Goal: Task Accomplishment & Management: Use online tool/utility

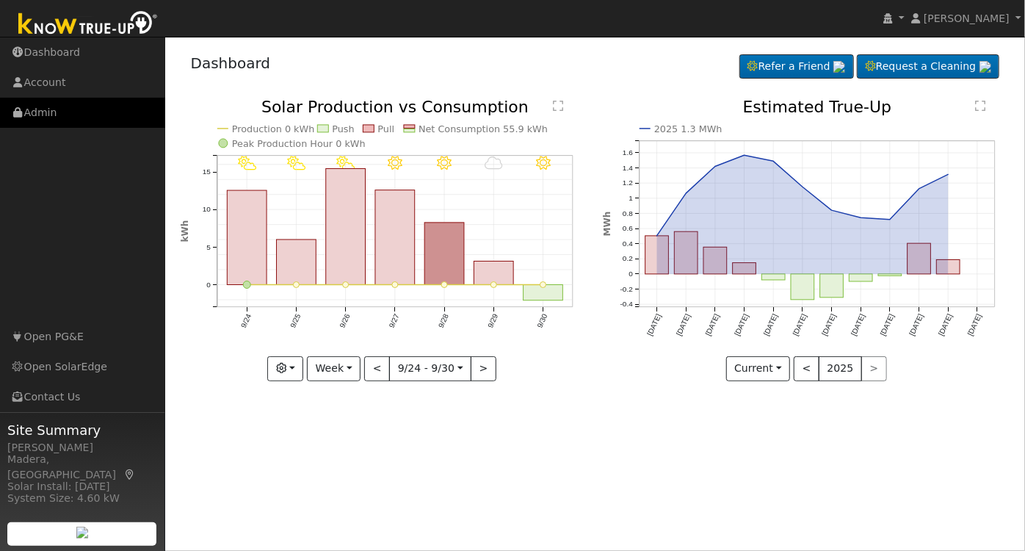
click at [65, 115] on link "Admin" at bounding box center [82, 113] width 165 height 30
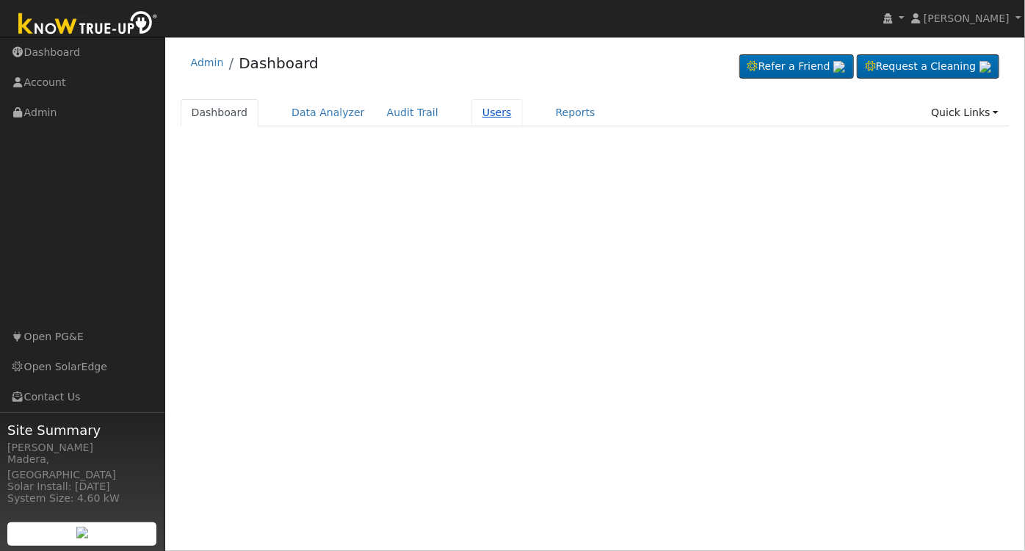
click at [474, 112] on link "Users" at bounding box center [497, 112] width 51 height 27
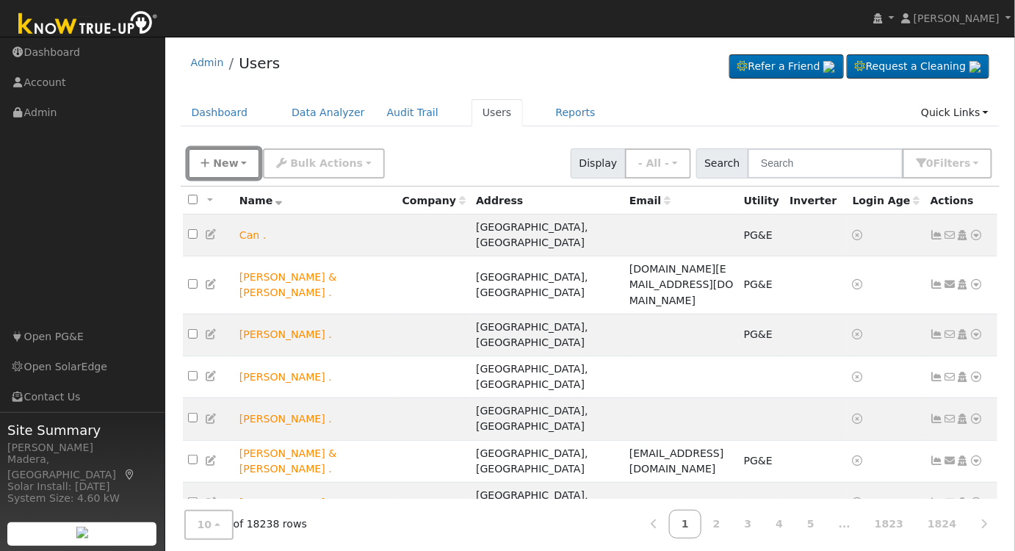
click at [231, 167] on span "New" at bounding box center [225, 163] width 25 height 12
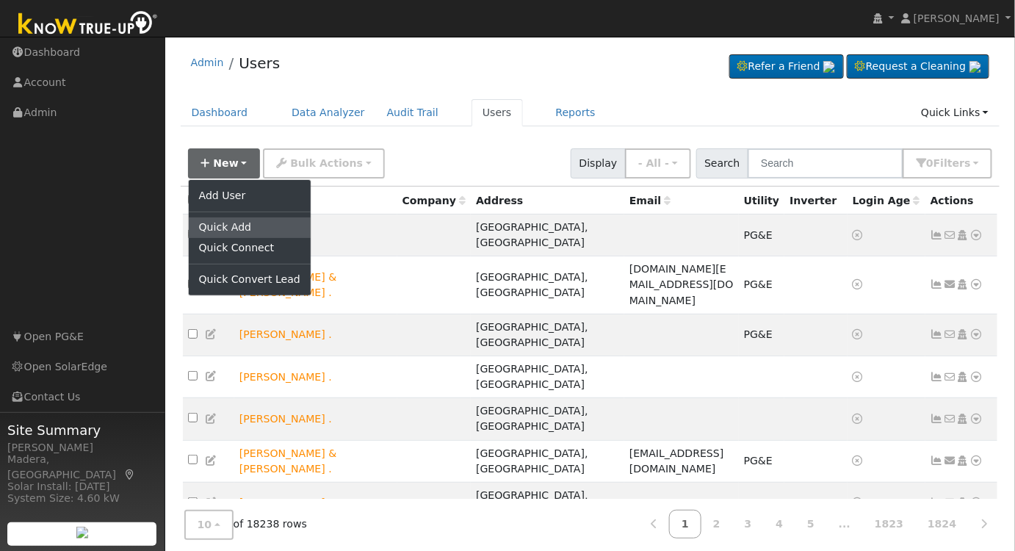
click at [247, 227] on link "Quick Add" at bounding box center [250, 227] width 122 height 21
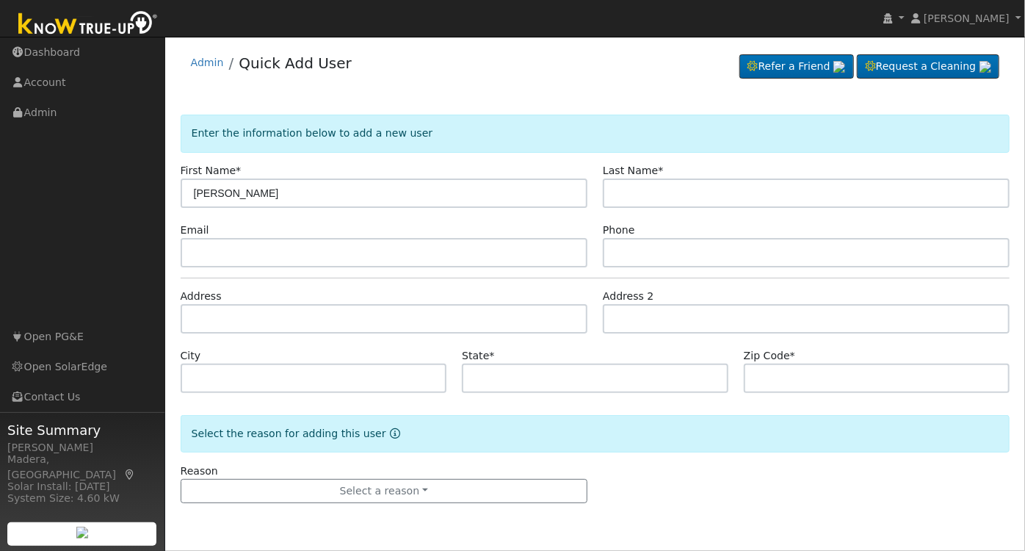
type input "Kirby"
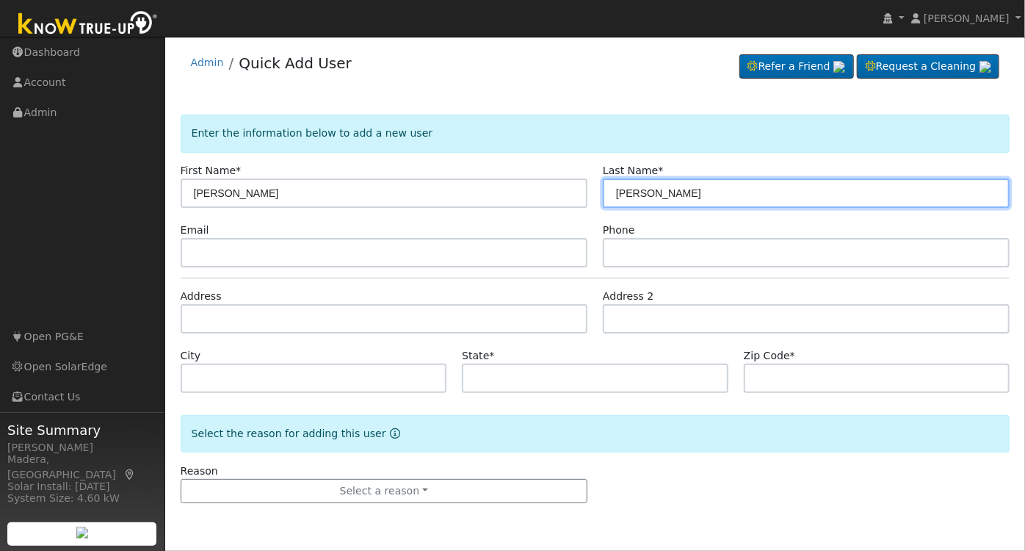
type input "Smith"
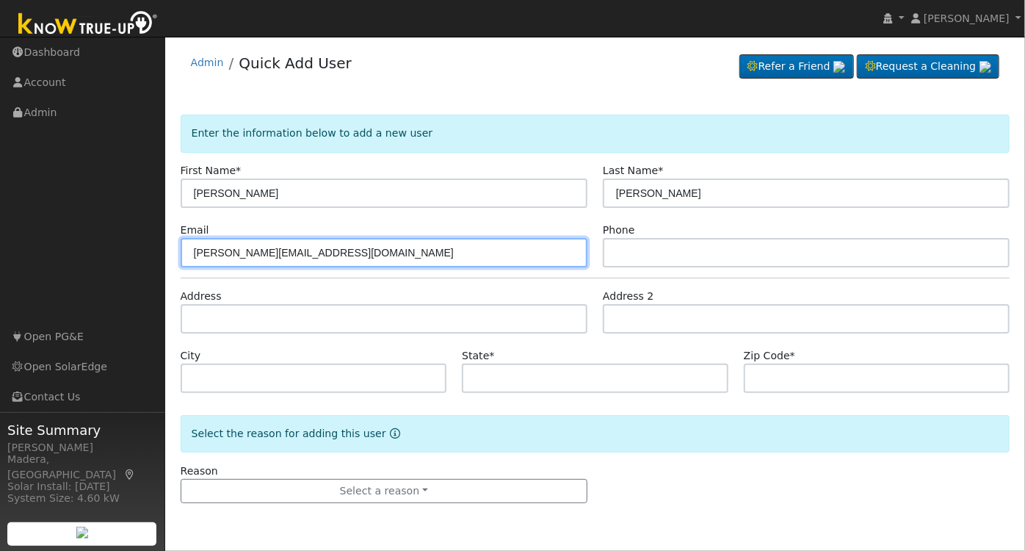
type input "[PERSON_NAME][EMAIL_ADDRESS][DOMAIN_NAME]"
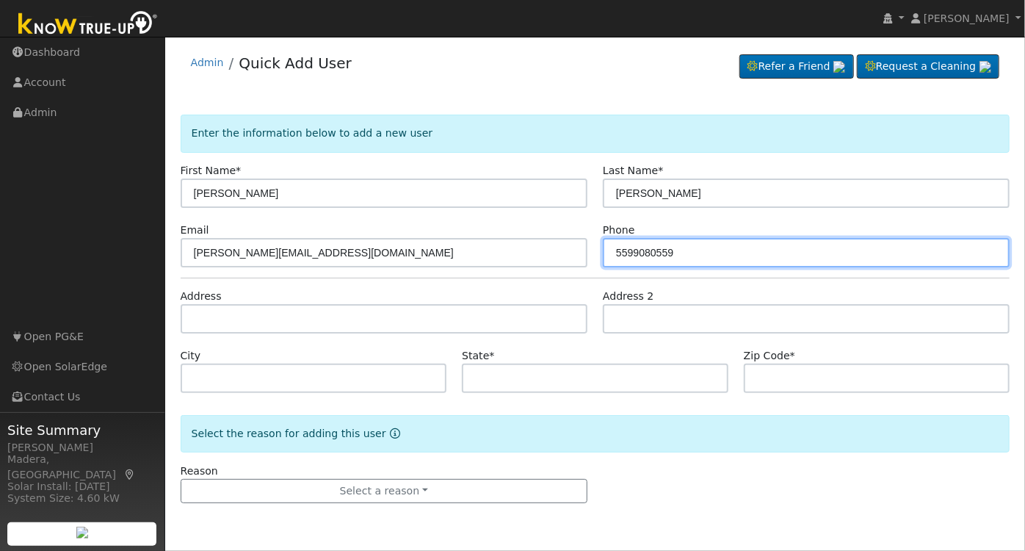
type input "5599080559"
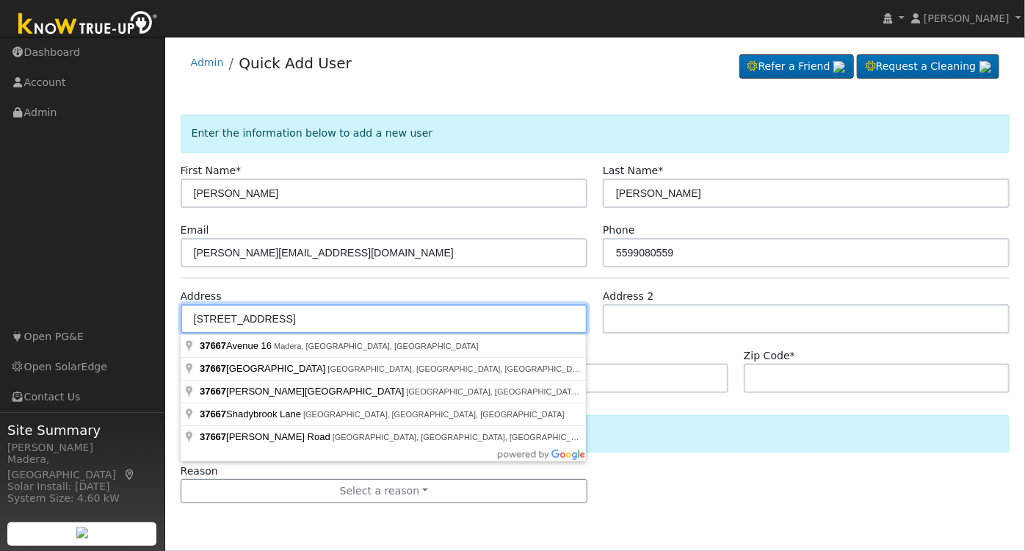
type input "[STREET_ADDRESS]"
type input "Madera"
type input "CA"
type input "93636"
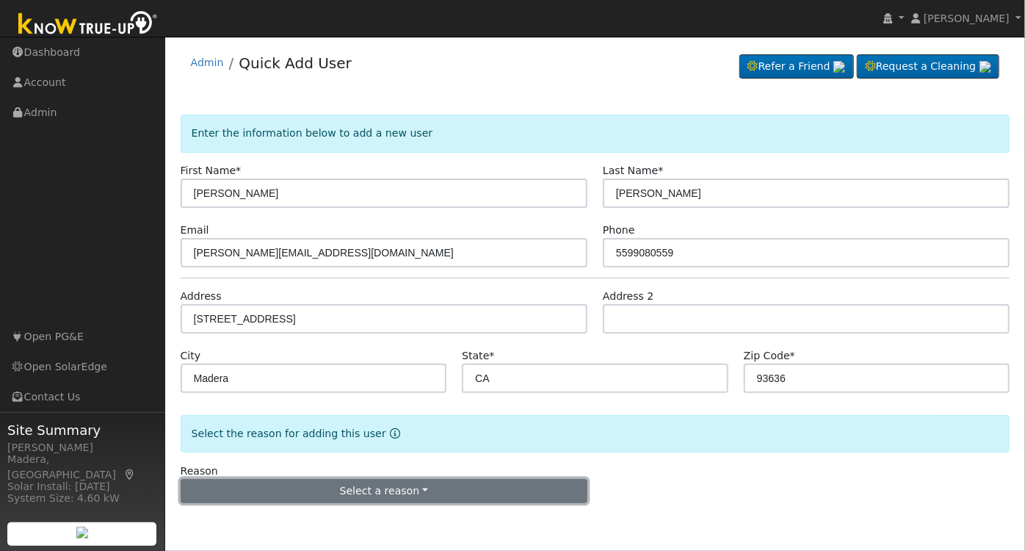
click at [319, 488] on button "Select a reason" at bounding box center [384, 491] width 407 height 25
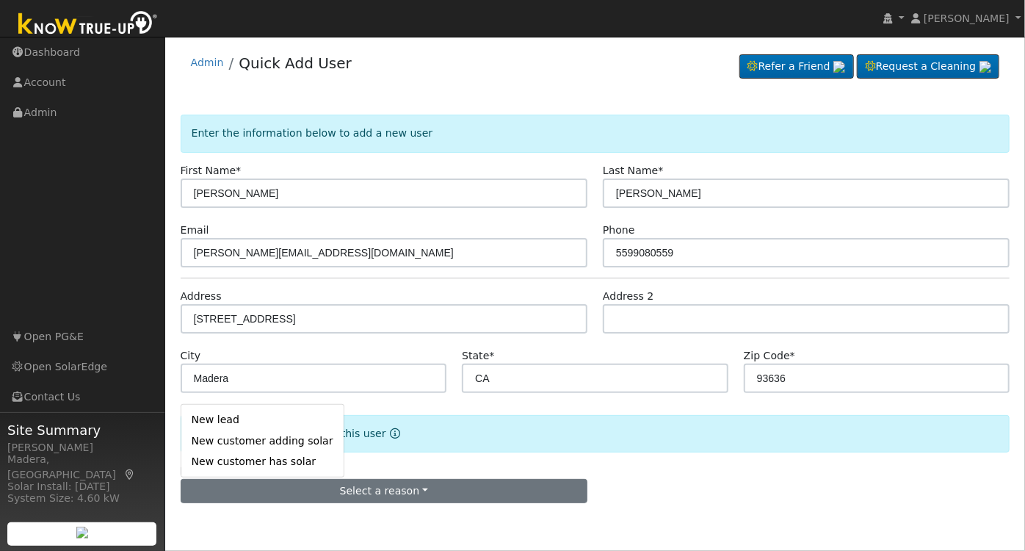
click at [229, 422] on link "New lead" at bounding box center [262, 420] width 162 height 21
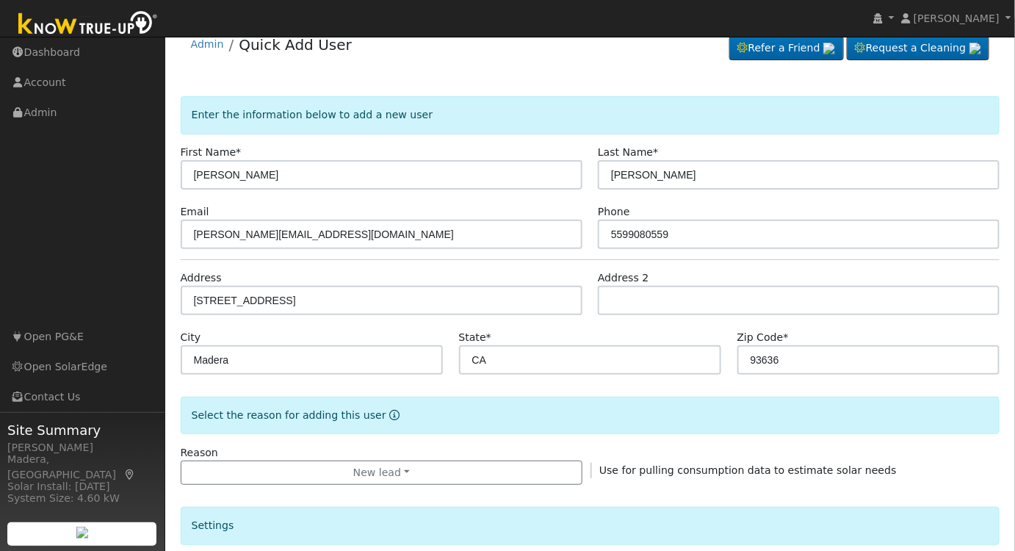
scroll to position [395, 0]
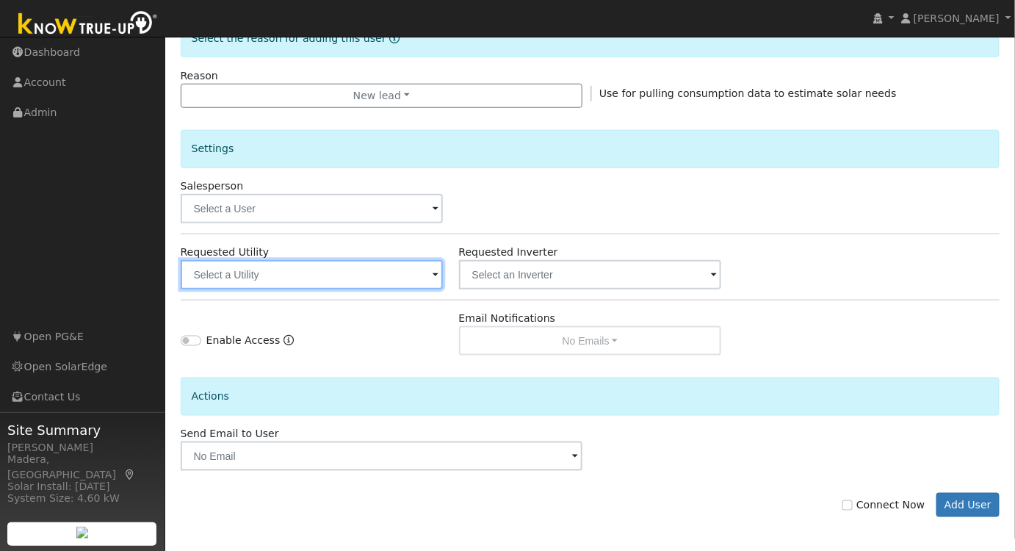
click at [323, 272] on input "text" at bounding box center [312, 274] width 263 height 29
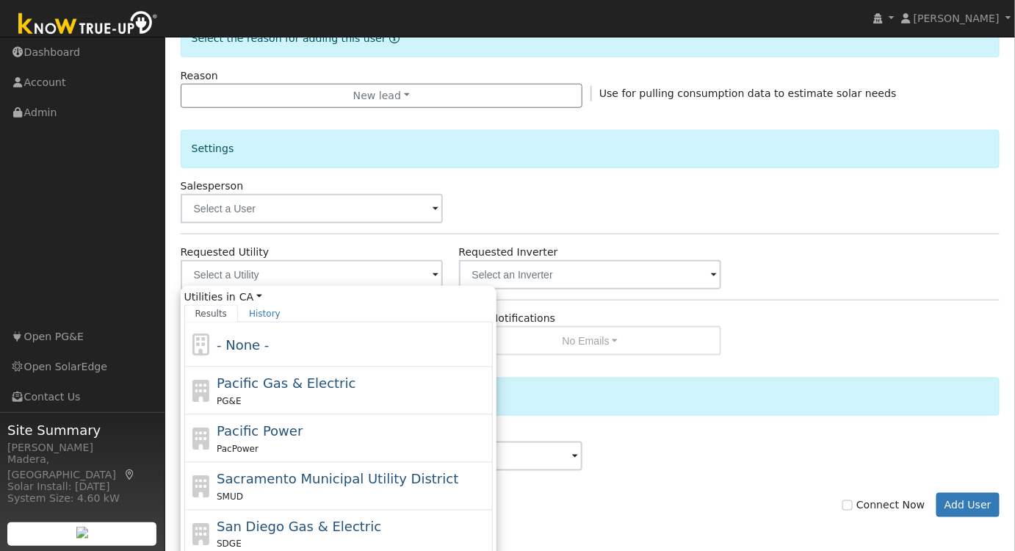
click at [270, 380] on span "Pacific Gas & Electric" at bounding box center [286, 382] width 139 height 15
type input "Pacific Gas & Electric"
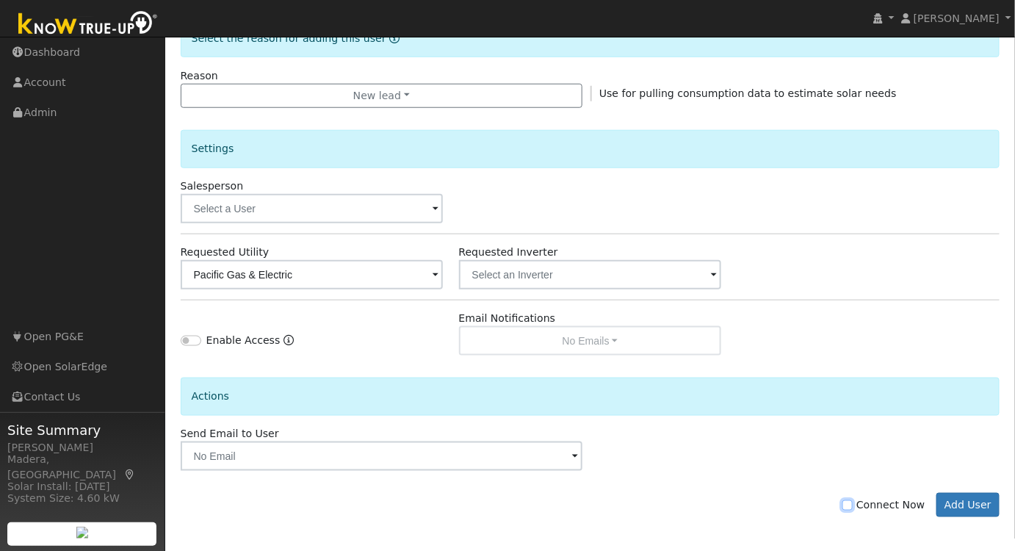
click at [853, 500] on input "Connect Now" at bounding box center [847, 505] width 10 height 10
checkbox input "true"
click at [974, 498] on button "Add User" at bounding box center [968, 505] width 64 height 25
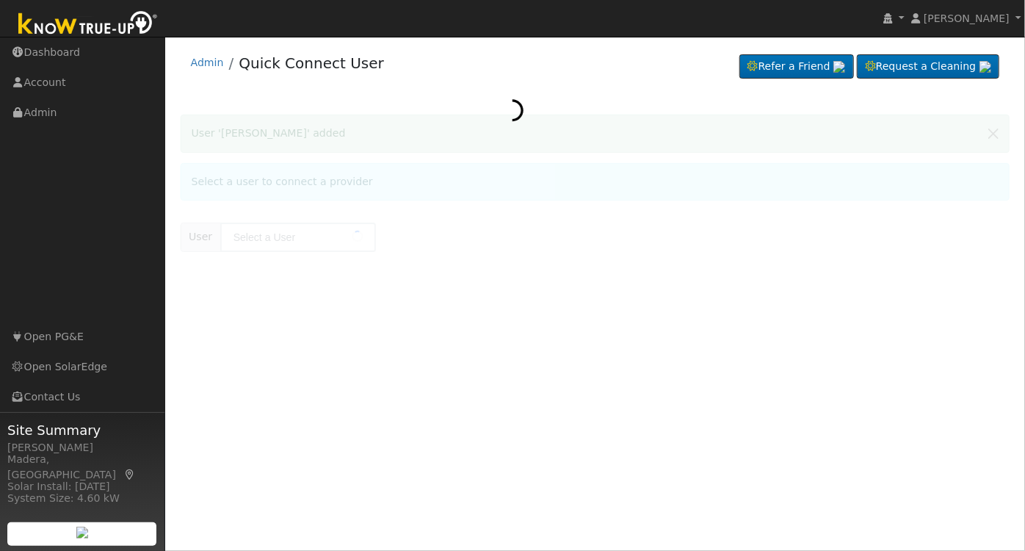
type input "[PERSON_NAME]"
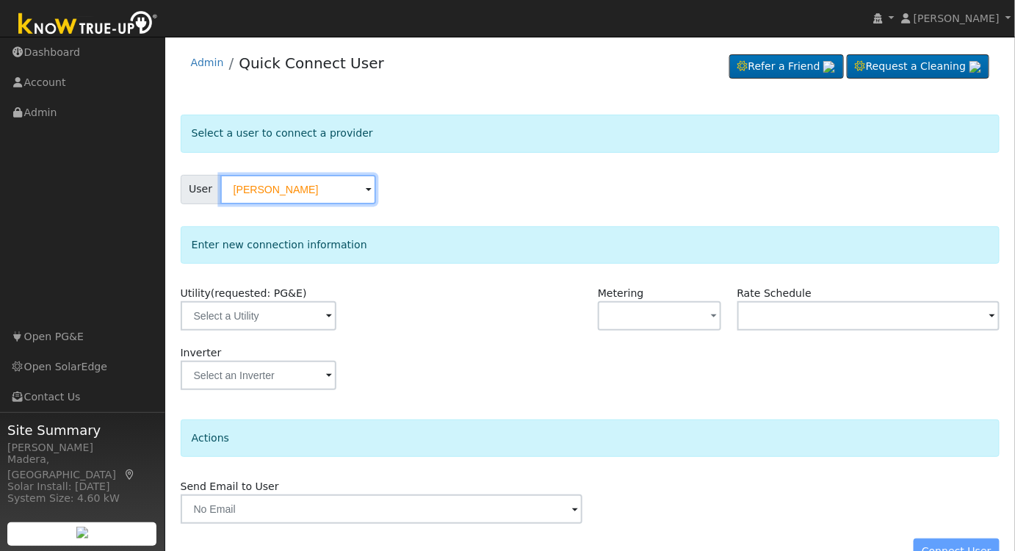
scroll to position [32, 0]
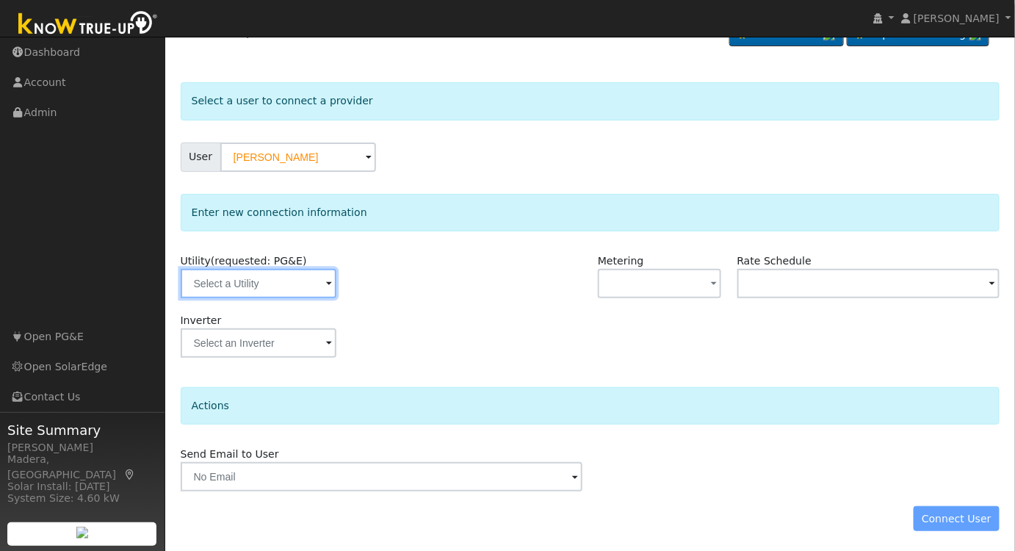
click at [286, 287] on input "text" at bounding box center [259, 283] width 156 height 29
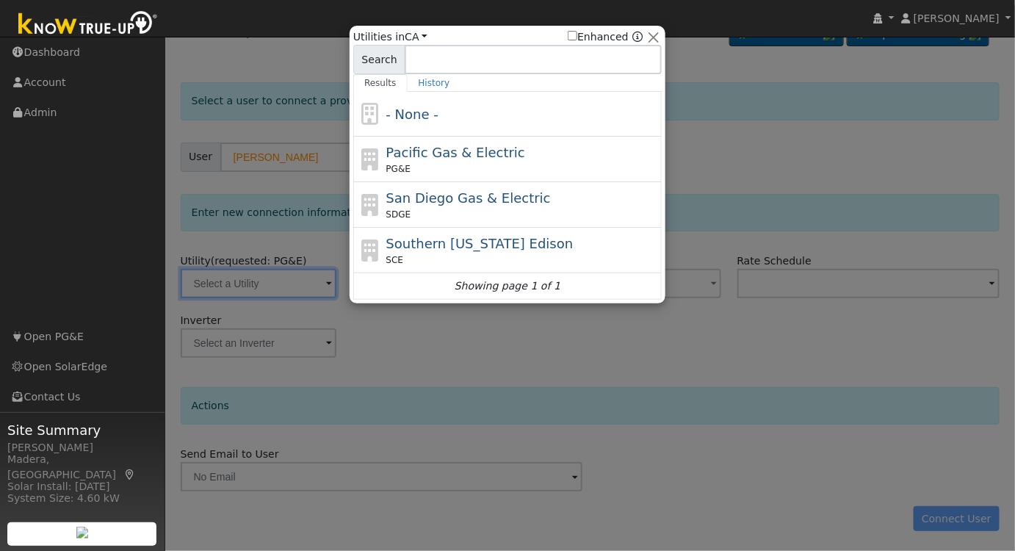
click at [539, 149] on div "Pacific Gas & Electric PG&E" at bounding box center [522, 158] width 272 height 33
type input "PG&E"
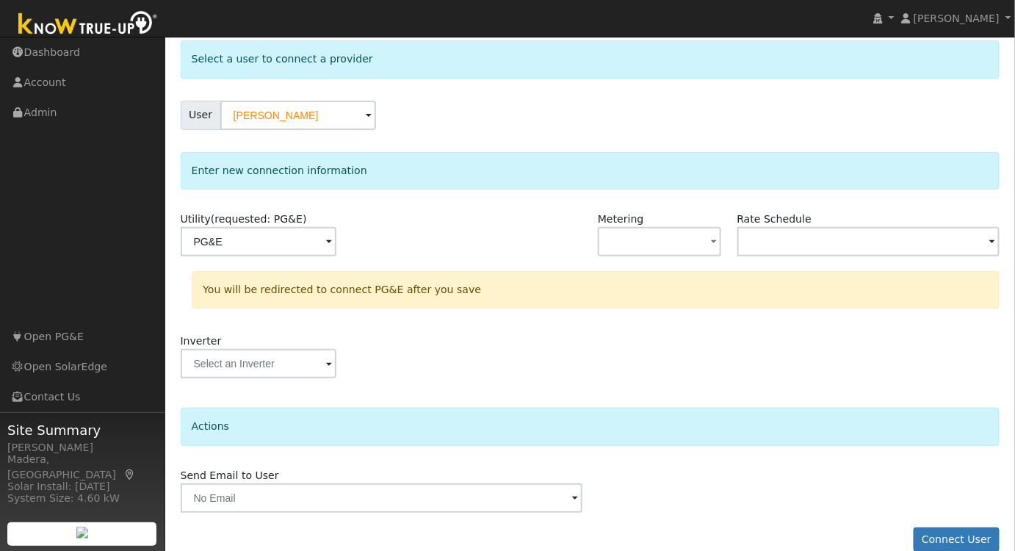
scroll to position [95, 0]
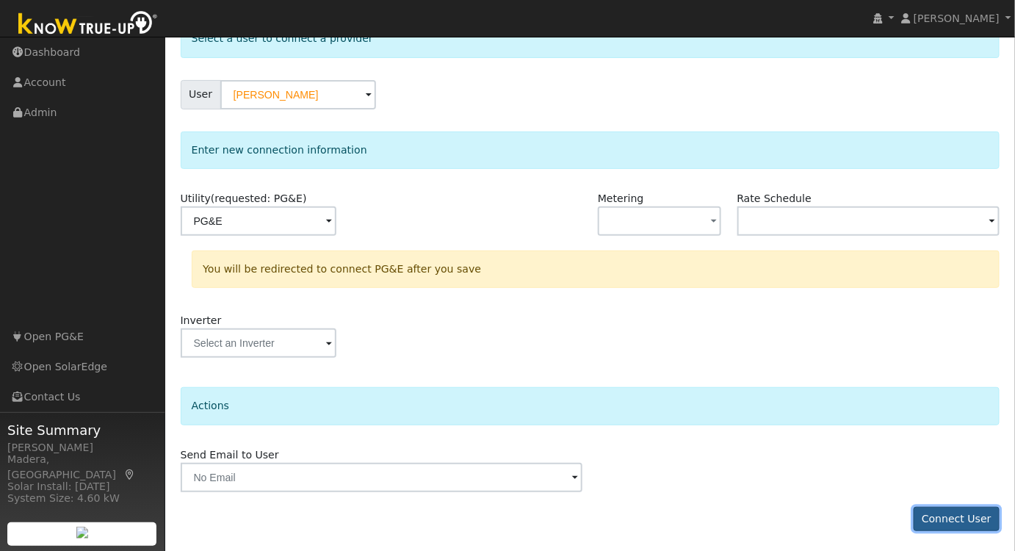
click at [975, 516] on button "Connect User" at bounding box center [957, 519] width 87 height 25
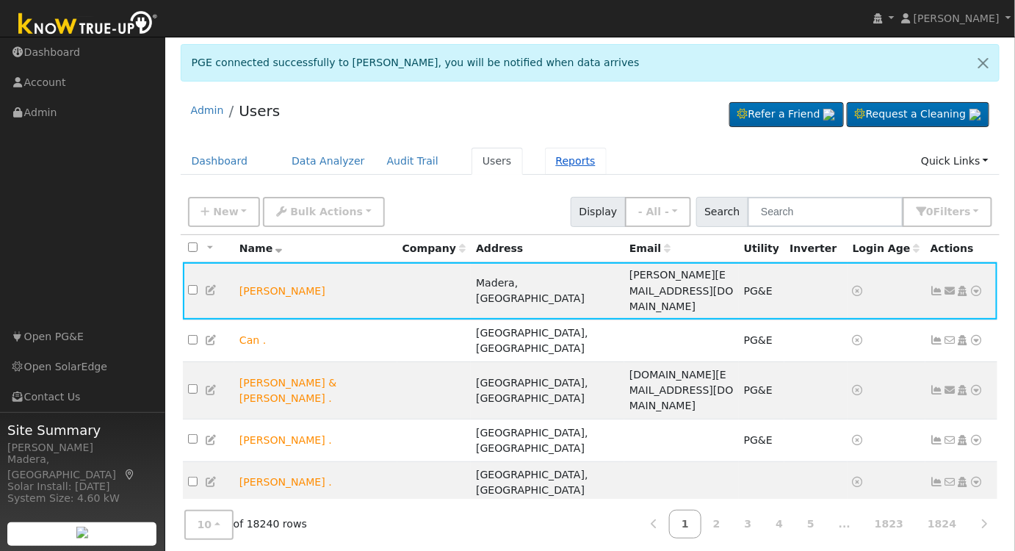
click at [545, 155] on link "Reports" at bounding box center [576, 161] width 62 height 27
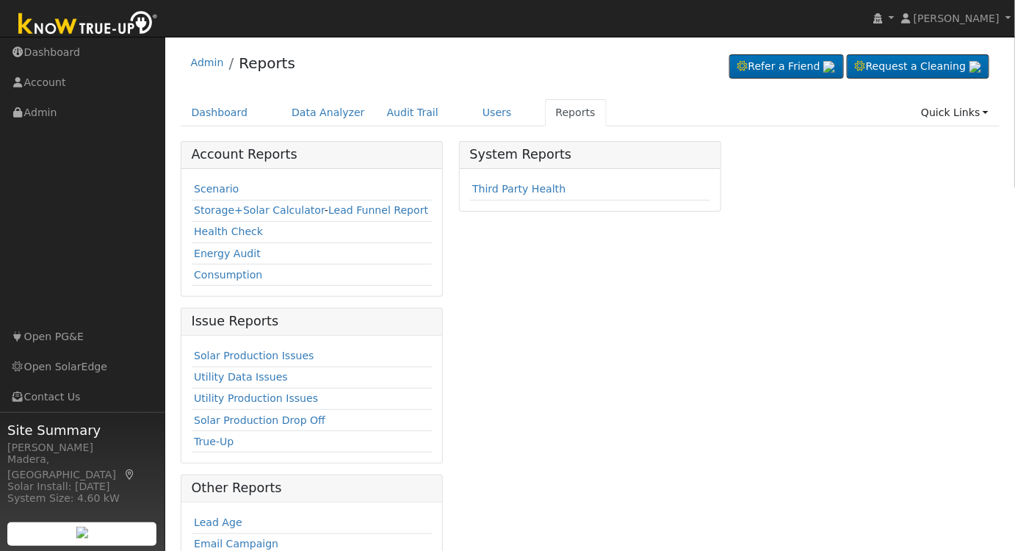
click at [199, 179] on td "Scenario" at bounding box center [312, 189] width 241 height 21
click at [209, 192] on link "Scenario" at bounding box center [216, 189] width 45 height 12
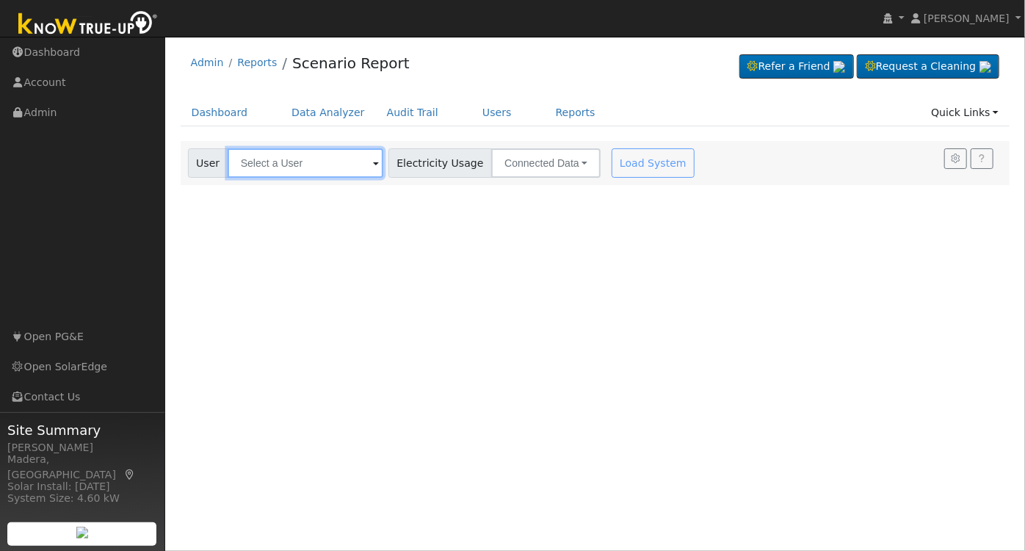
click at [303, 157] on input "text" at bounding box center [306, 162] width 156 height 29
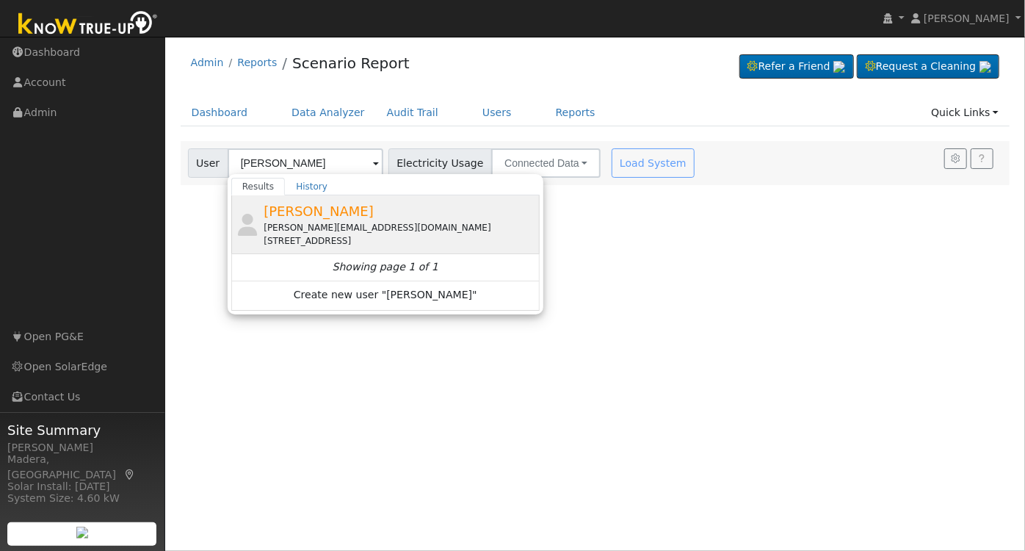
click at [391, 223] on div "[PERSON_NAME][EMAIL_ADDRESS][DOMAIN_NAME]" at bounding box center [400, 227] width 272 height 13
type input "[PERSON_NAME]"
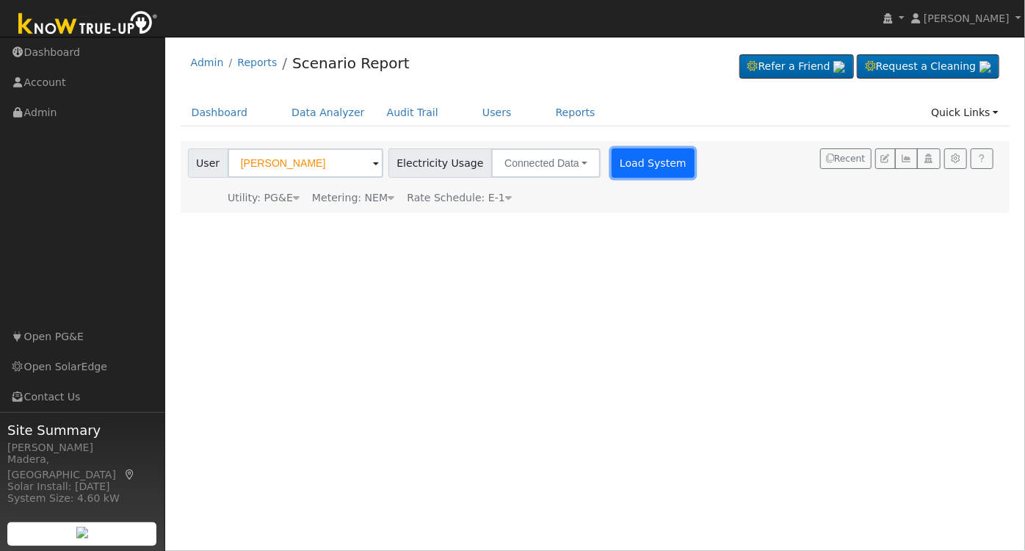
click at [628, 162] on button "Load System" at bounding box center [654, 162] width 84 height 29
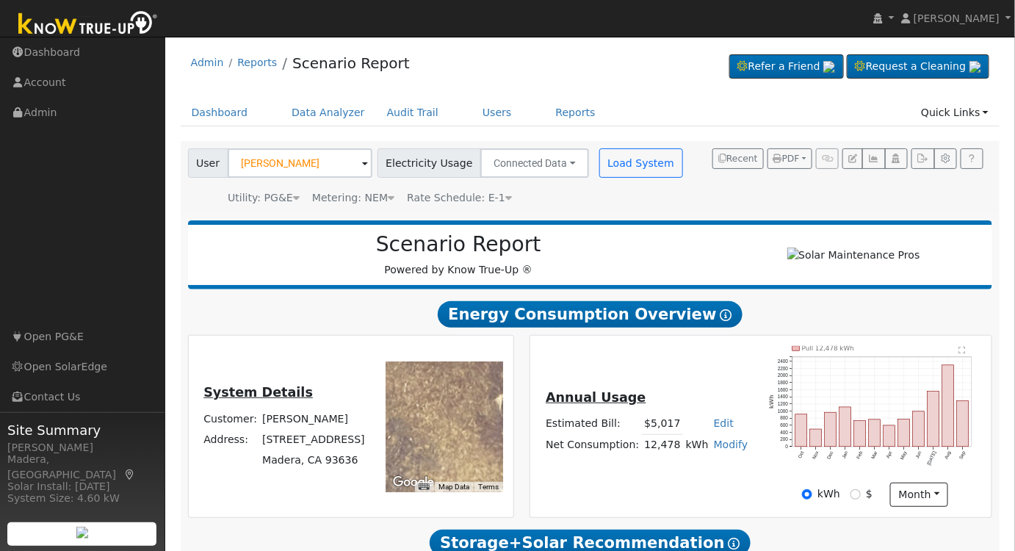
scroll to position [450, 0]
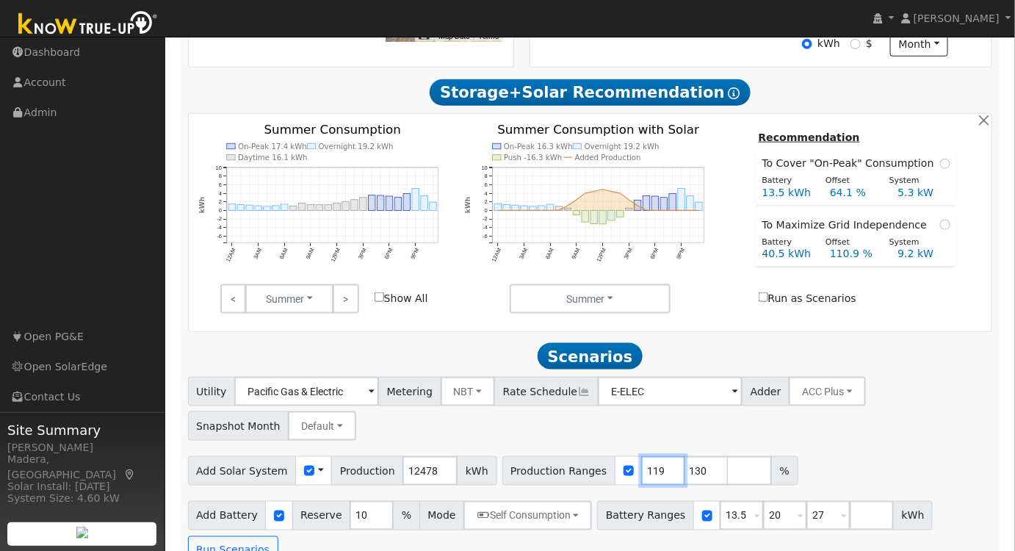
click at [643, 482] on input "119" at bounding box center [663, 470] width 44 height 29
click at [643, 482] on input "118" at bounding box center [663, 470] width 44 height 29
type input "117"
click at [643, 483] on input "117" at bounding box center [663, 470] width 44 height 29
drag, startPoint x: 680, startPoint y: 474, endPoint x: 611, endPoint y: 482, distance: 69.4
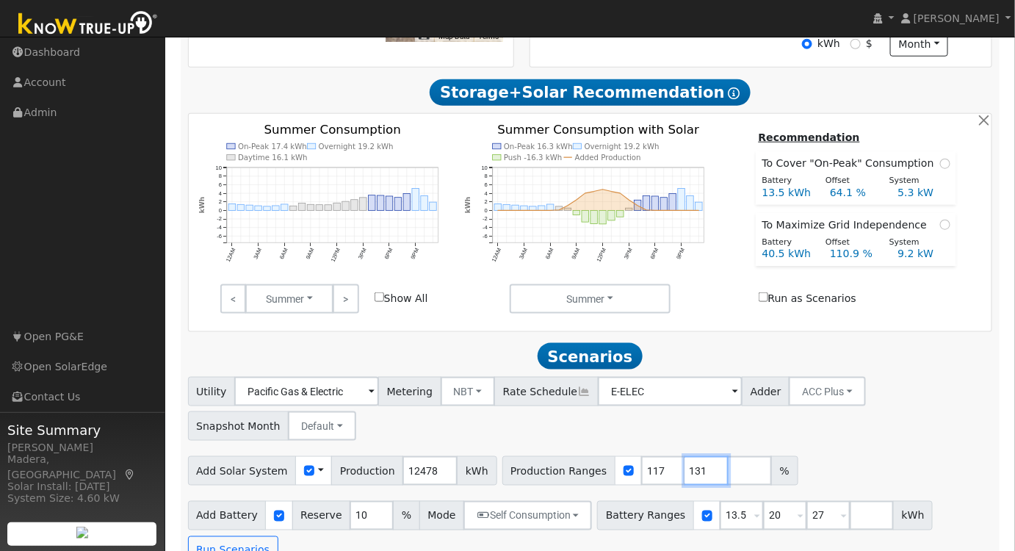
type input "131"
click at [685, 485] on input "131" at bounding box center [707, 470] width 44 height 29
drag, startPoint x: 676, startPoint y: 477, endPoint x: 573, endPoint y: 480, distance: 103.6
click at [578, 480] on div "Production Ranges 117 131 %" at bounding box center [650, 470] width 296 height 29
drag, startPoint x: 812, startPoint y: 527, endPoint x: 718, endPoint y: 522, distance: 93.4
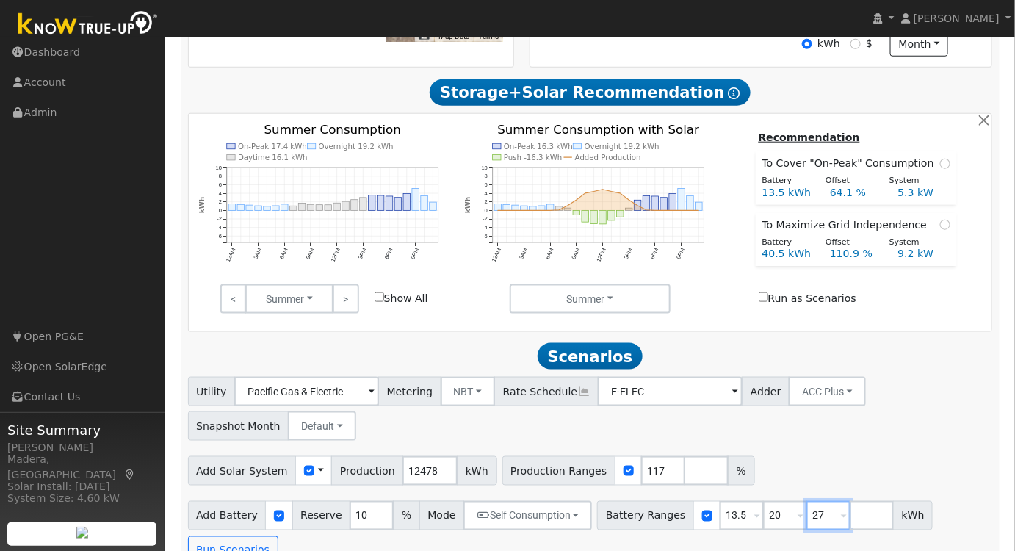
click at [719, 522] on div "Battery Ranges 13.5 Overrides Reserve % Mode None None Self Consumption Peak Sa…" at bounding box center [765, 515] width 336 height 29
type input "15"
type input "20"
click at [815, 449] on div "Utility Pacific Gas & Electric Metering NBT NEM NBT Rate Schedule E-ELEC Adder …" at bounding box center [590, 471] width 820 height 188
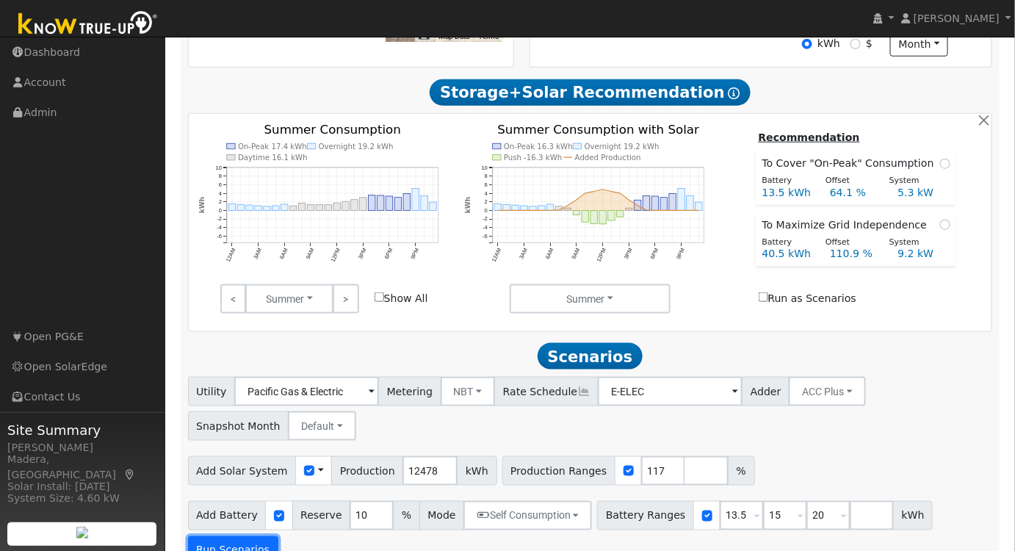
click at [278, 536] on button "Run Scenarios" at bounding box center [233, 550] width 90 height 29
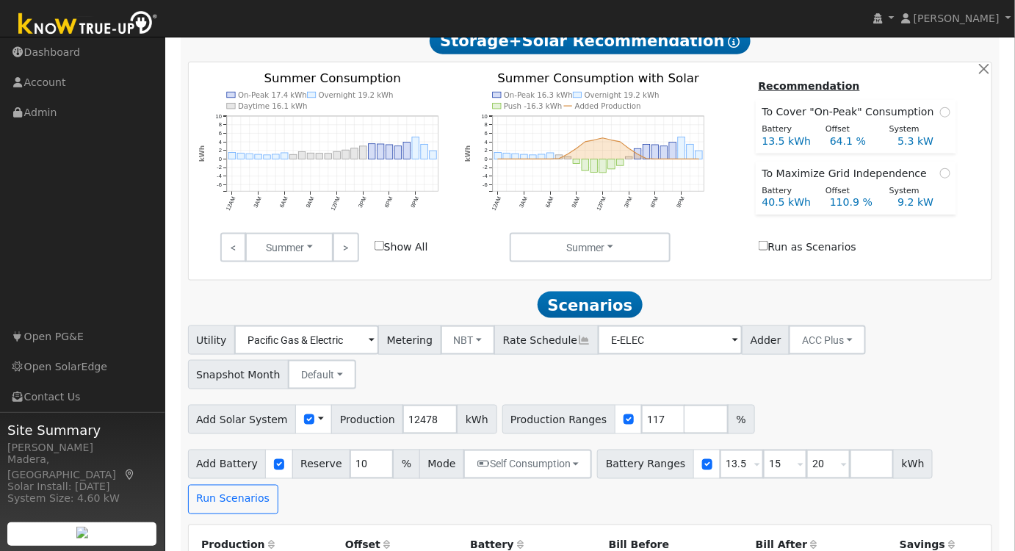
scroll to position [754, 0]
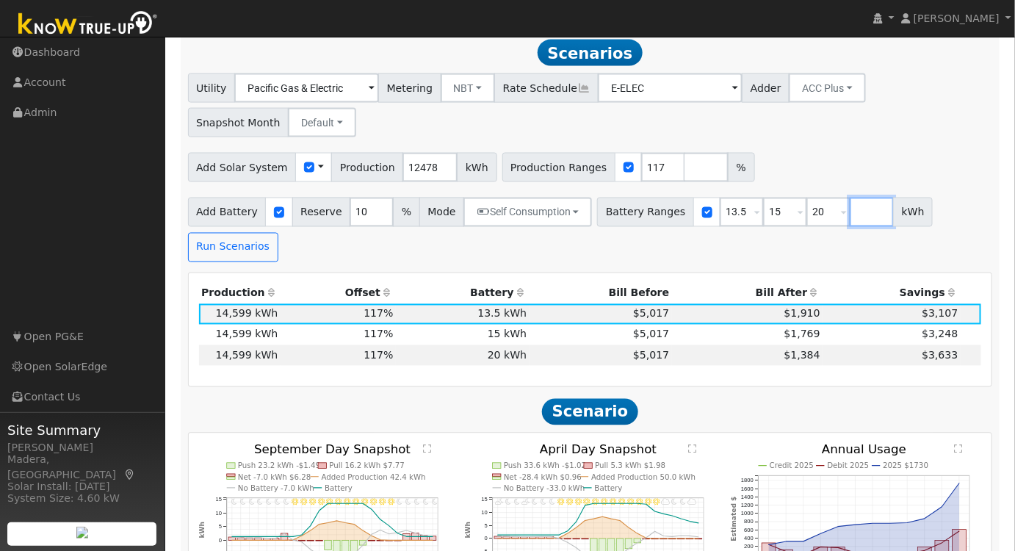
click at [850, 214] on input "number" at bounding box center [872, 212] width 44 height 29
type input "27"
click at [902, 168] on div "Add Solar System Use CSV Data Production 12478 kWh Production Ranges 117 %" at bounding box center [590, 165] width 810 height 35
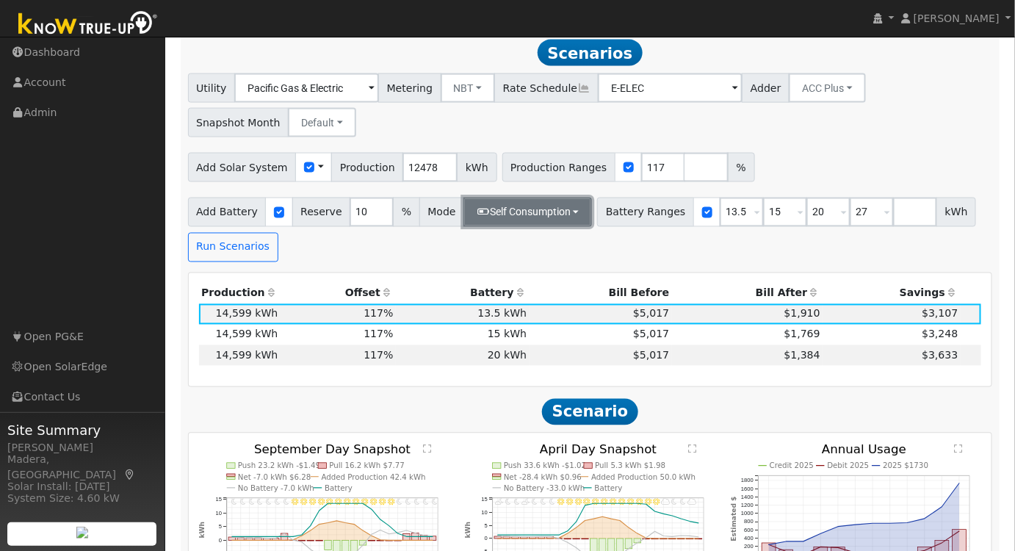
click at [476, 218] on button "Self Consumption" at bounding box center [527, 212] width 129 height 29
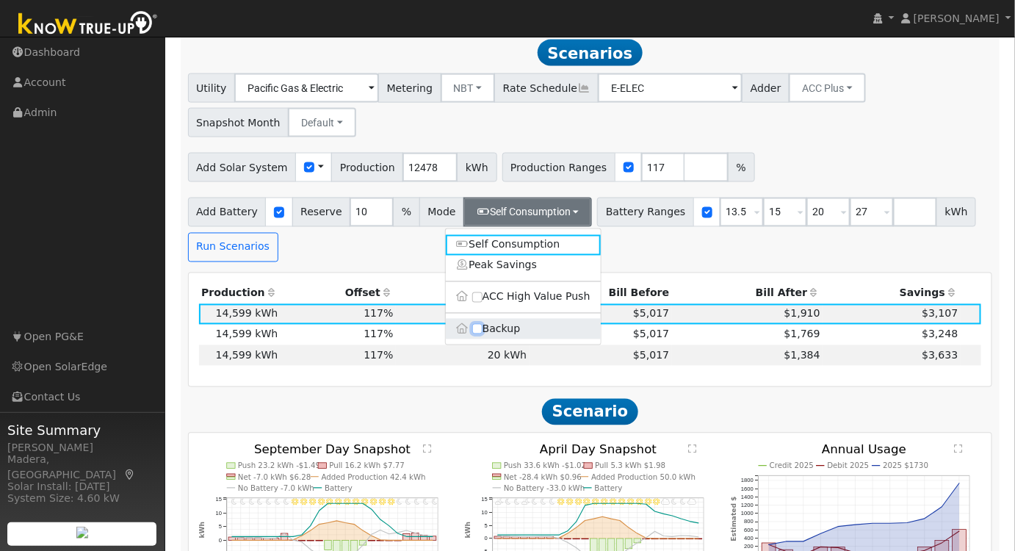
click at [476, 332] on input "Backup" at bounding box center [477, 329] width 10 height 10
checkbox input "true"
type input "20"
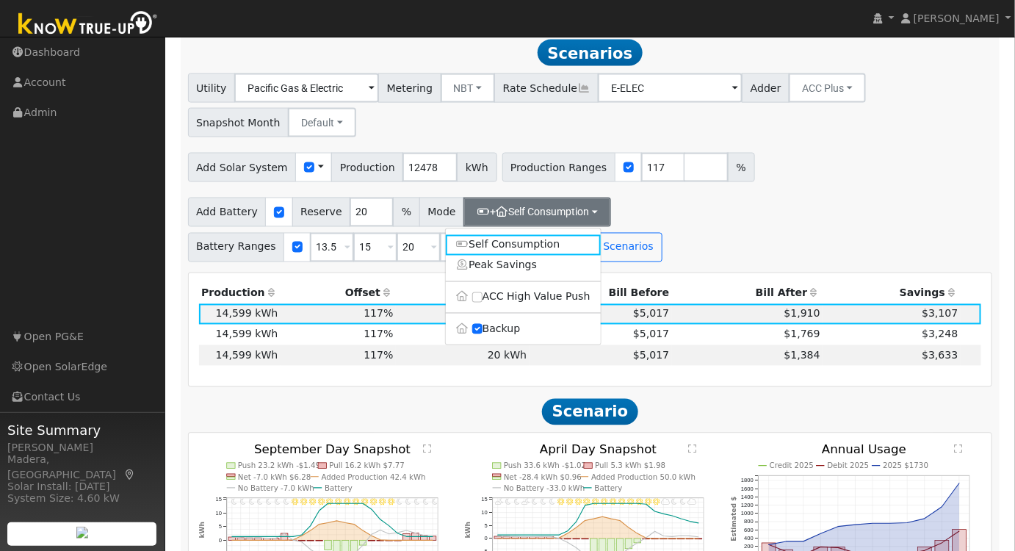
click at [773, 176] on div "Add Solar System Use CSV Data Production 12478 kWh Production Ranges 117 %" at bounding box center [590, 165] width 810 height 35
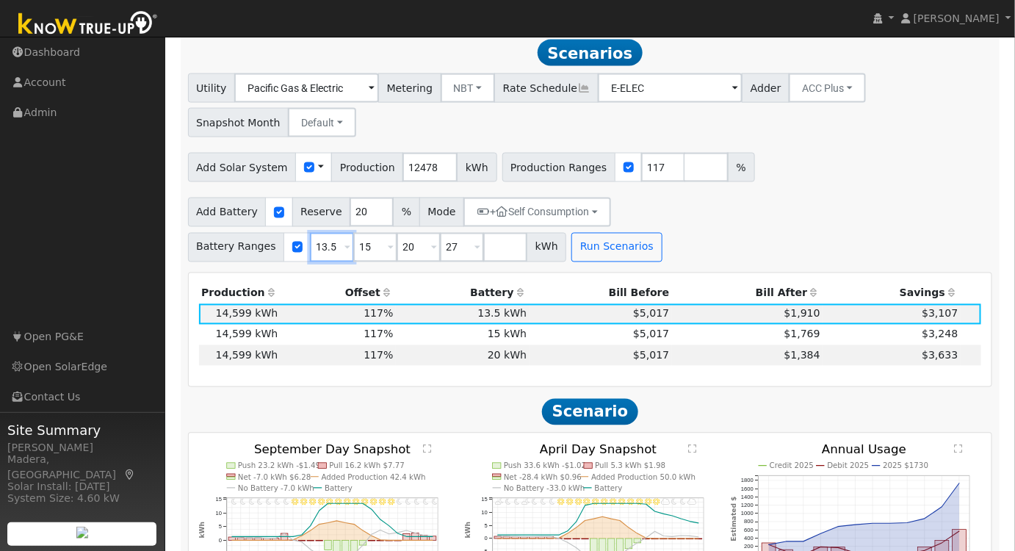
drag, startPoint x: 738, startPoint y: 220, endPoint x: 649, endPoint y: 223, distance: 88.9
click at [567, 233] on div "Battery Ranges 13.5 Overrides Reserve % Mode None None Self Consumption Peak Sa…" at bounding box center [377, 247] width 379 height 29
type input "15"
type input "20"
type input "27"
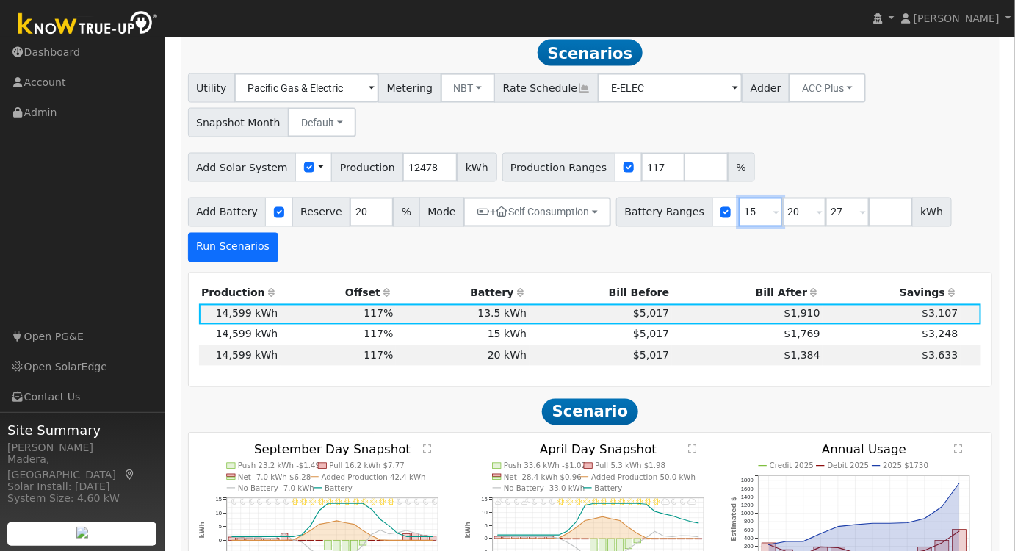
type input "15"
click at [228, 253] on button "Run Scenarios" at bounding box center [233, 247] width 90 height 29
click at [556, 359] on td "$5,017" at bounding box center [601, 355] width 142 height 21
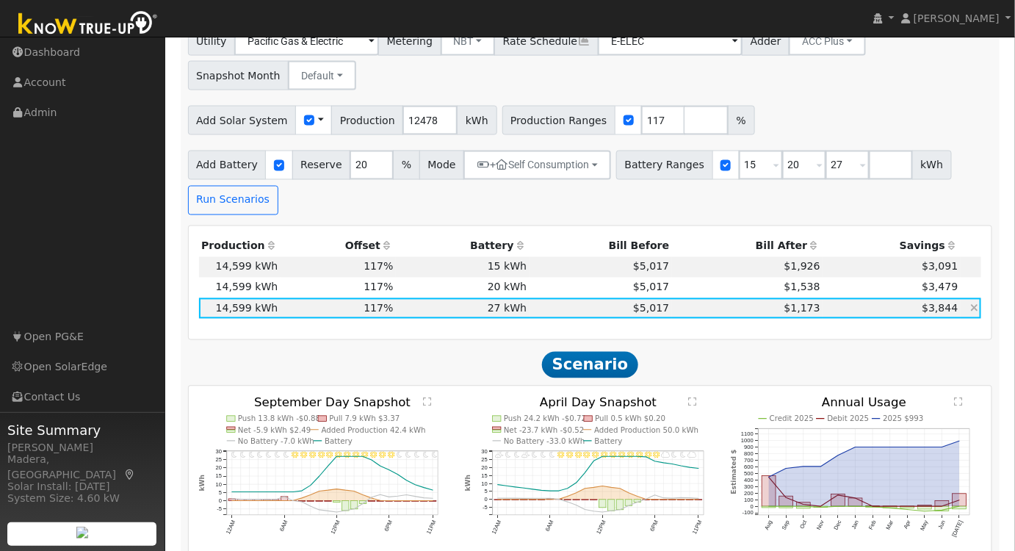
scroll to position [887, 0]
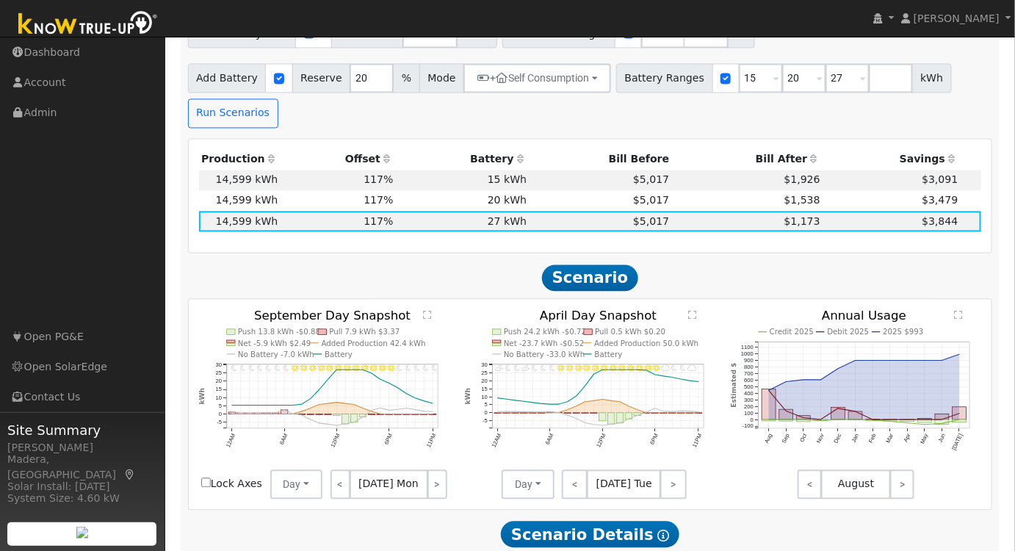
click at [958, 319] on text "" at bounding box center [960, 315] width 8 height 10
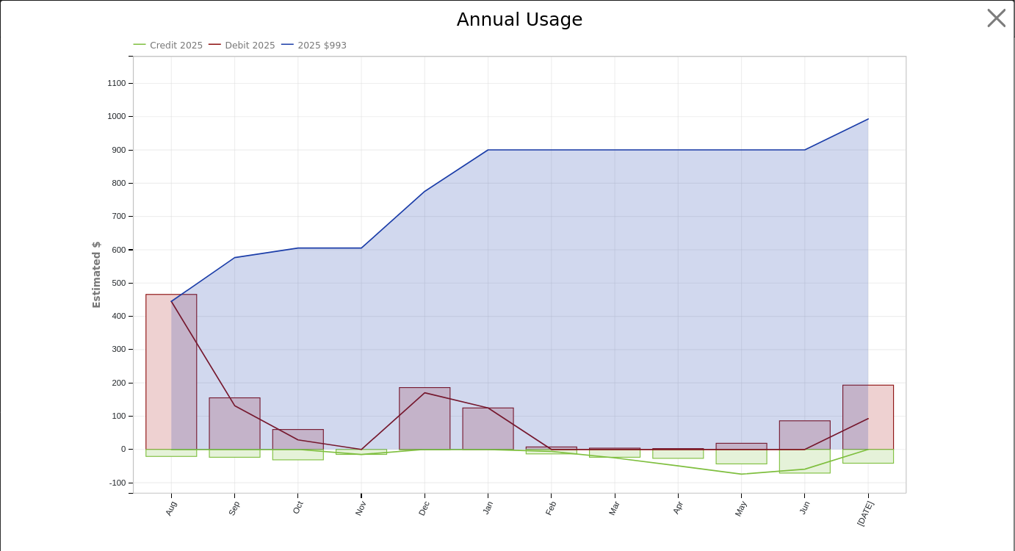
scroll to position [856, 0]
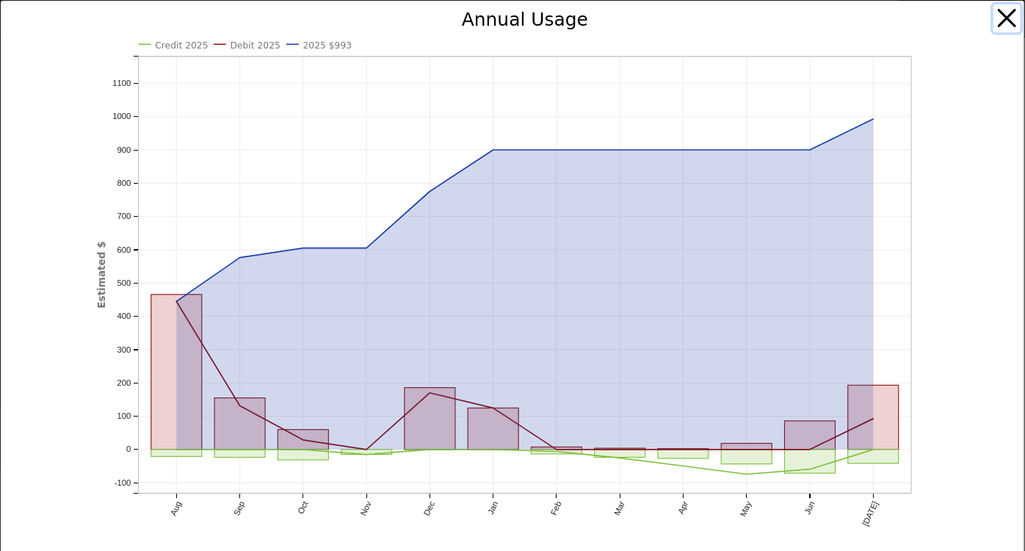
drag, startPoint x: 986, startPoint y: 21, endPoint x: 979, endPoint y: 29, distance: 11.5
click at [994, 21] on button "button" at bounding box center [1008, 18] width 28 height 28
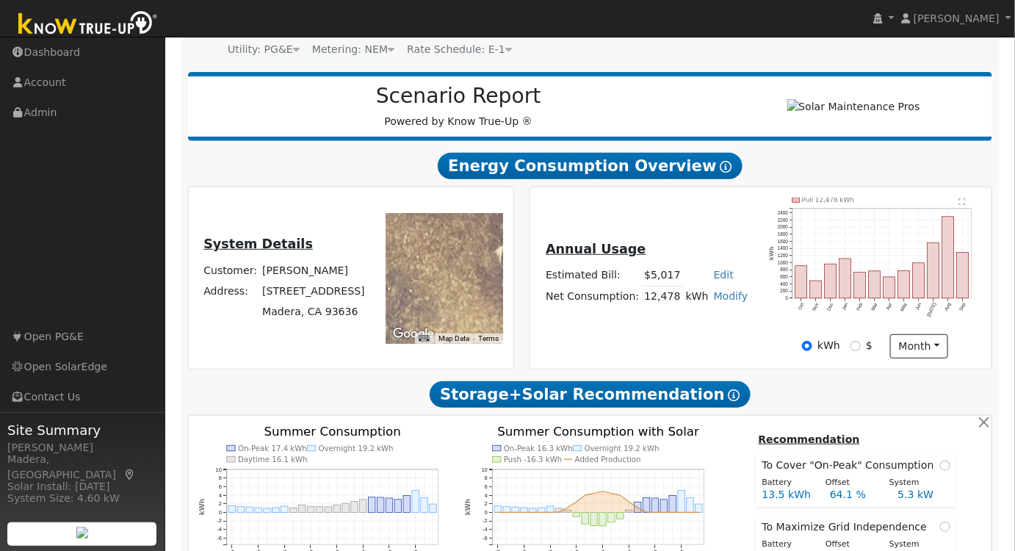
scroll to position [0, 0]
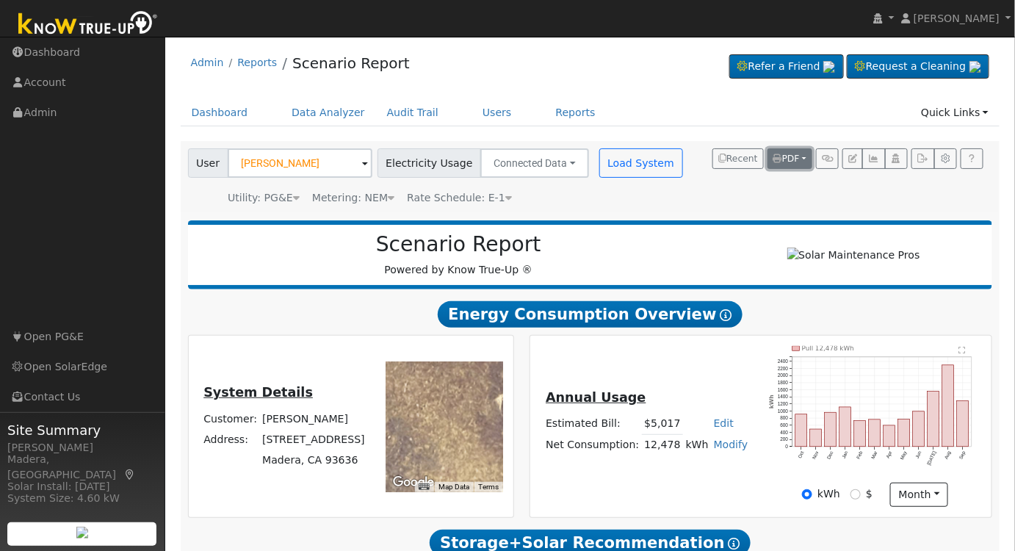
click at [799, 165] on button "PDF" at bounding box center [790, 158] width 45 height 21
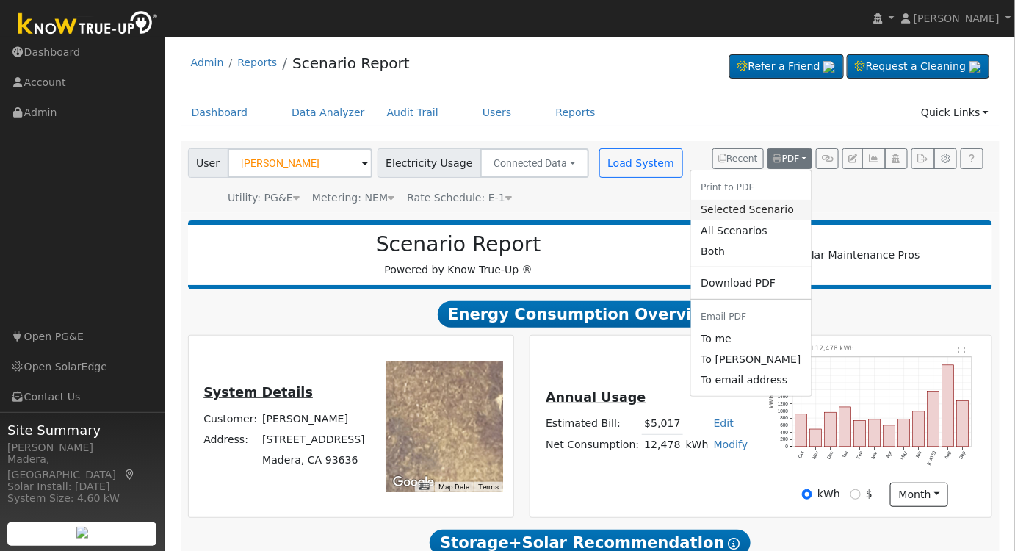
click at [777, 215] on link "Selected Scenario" at bounding box center [750, 210] width 120 height 21
